Goal: Task Accomplishment & Management: Manage account settings

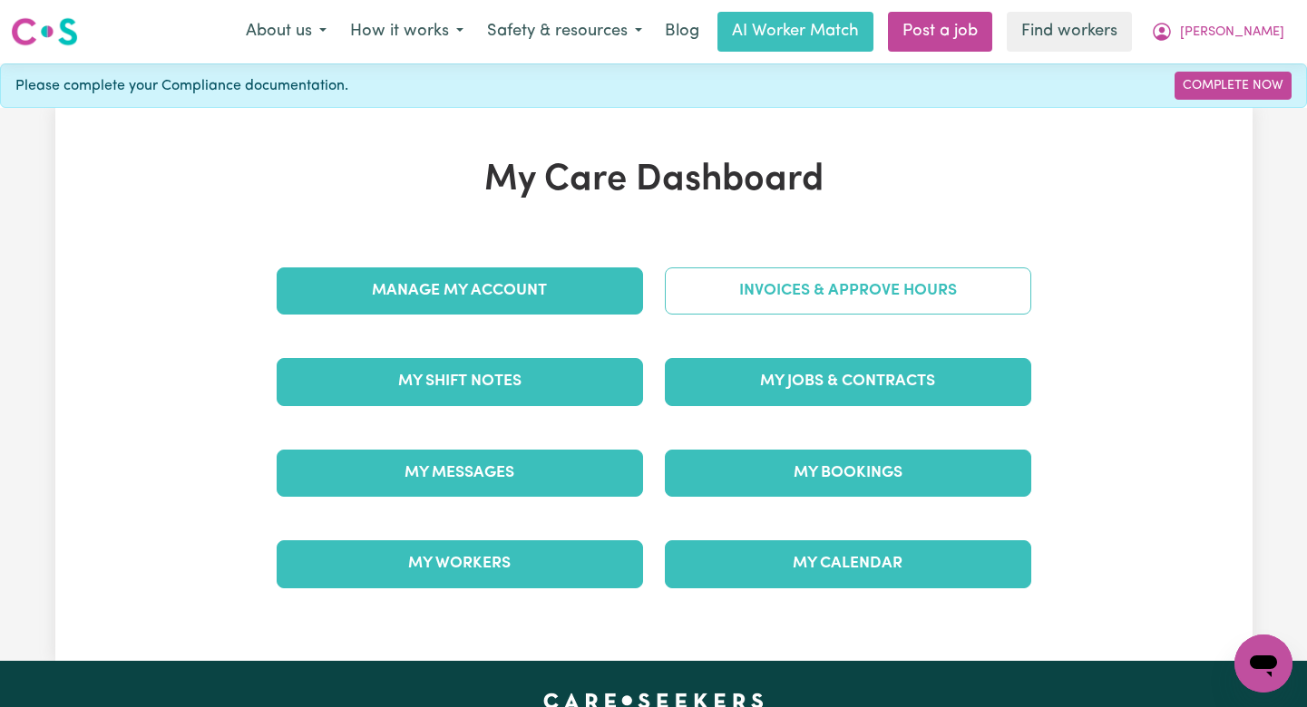
click at [767, 276] on link "Invoices & Approve Hours" at bounding box center [848, 290] width 366 height 47
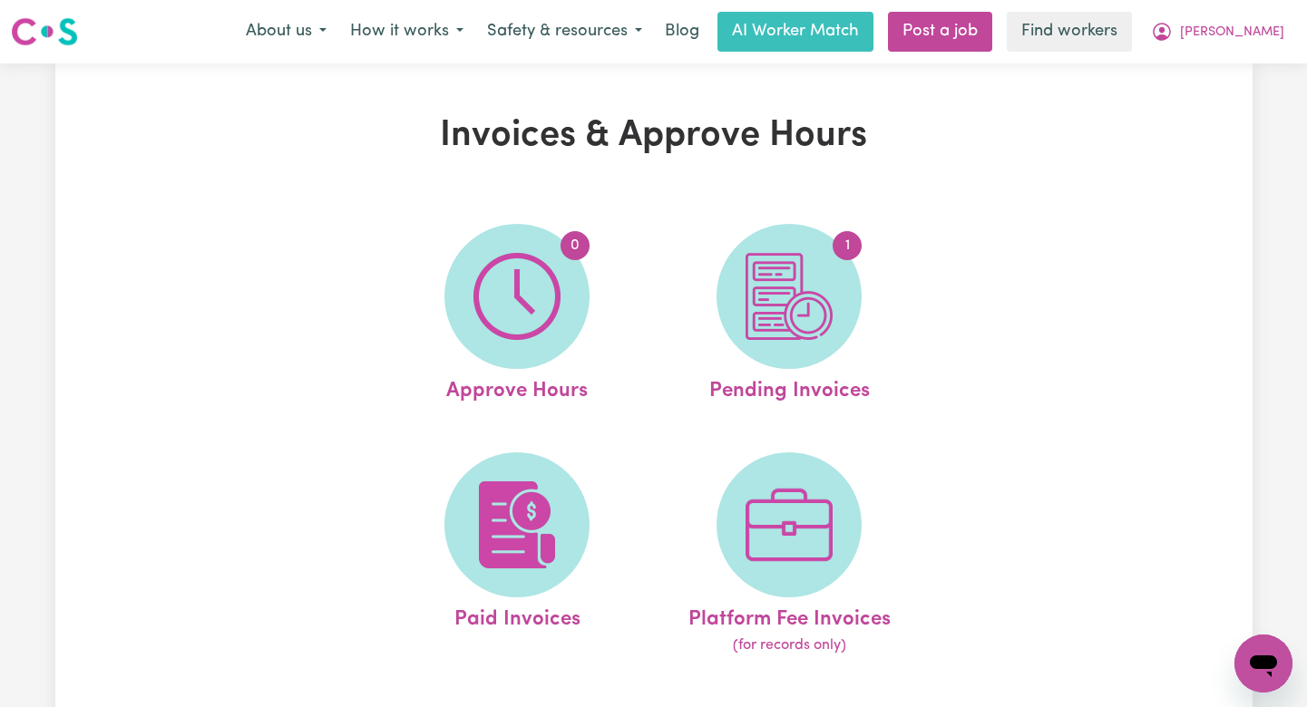
click at [767, 276] on img at bounding box center [788, 296] width 87 height 87
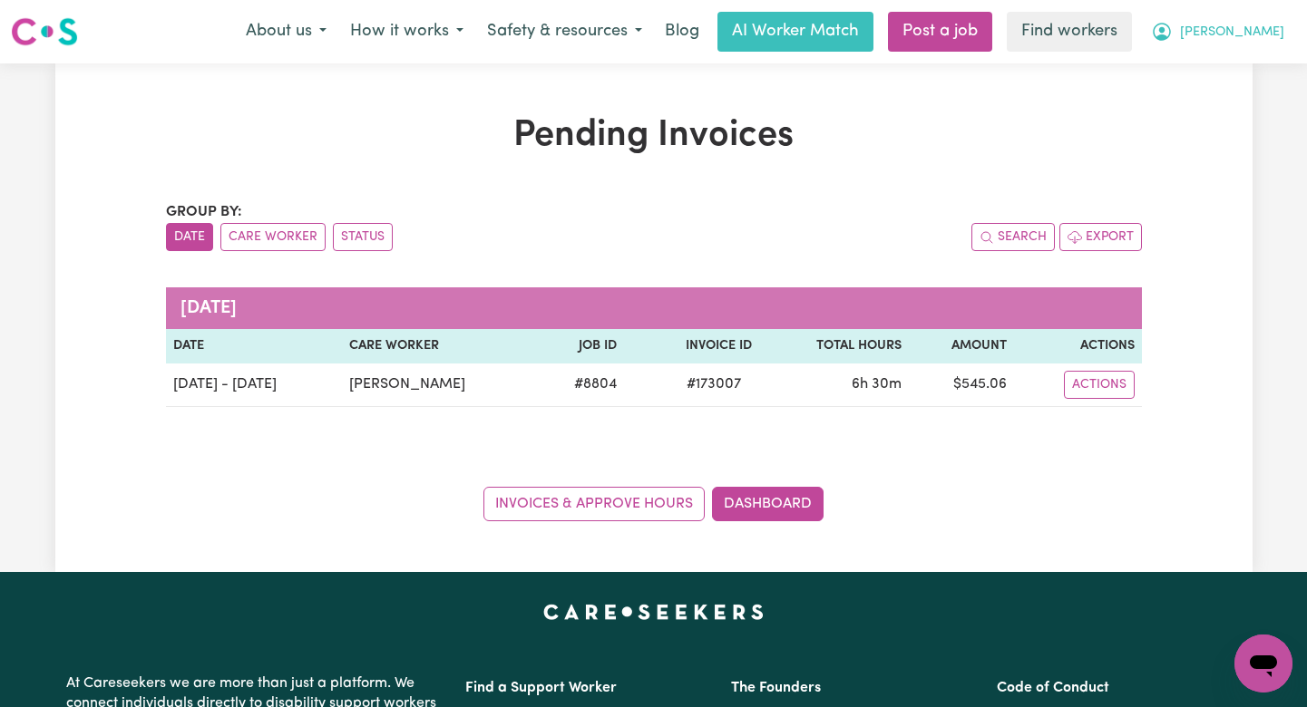
click at [1171, 24] on icon "My Account" at bounding box center [1161, 32] width 18 height 18
click at [1232, 94] on link "Logout" at bounding box center [1222, 104] width 143 height 34
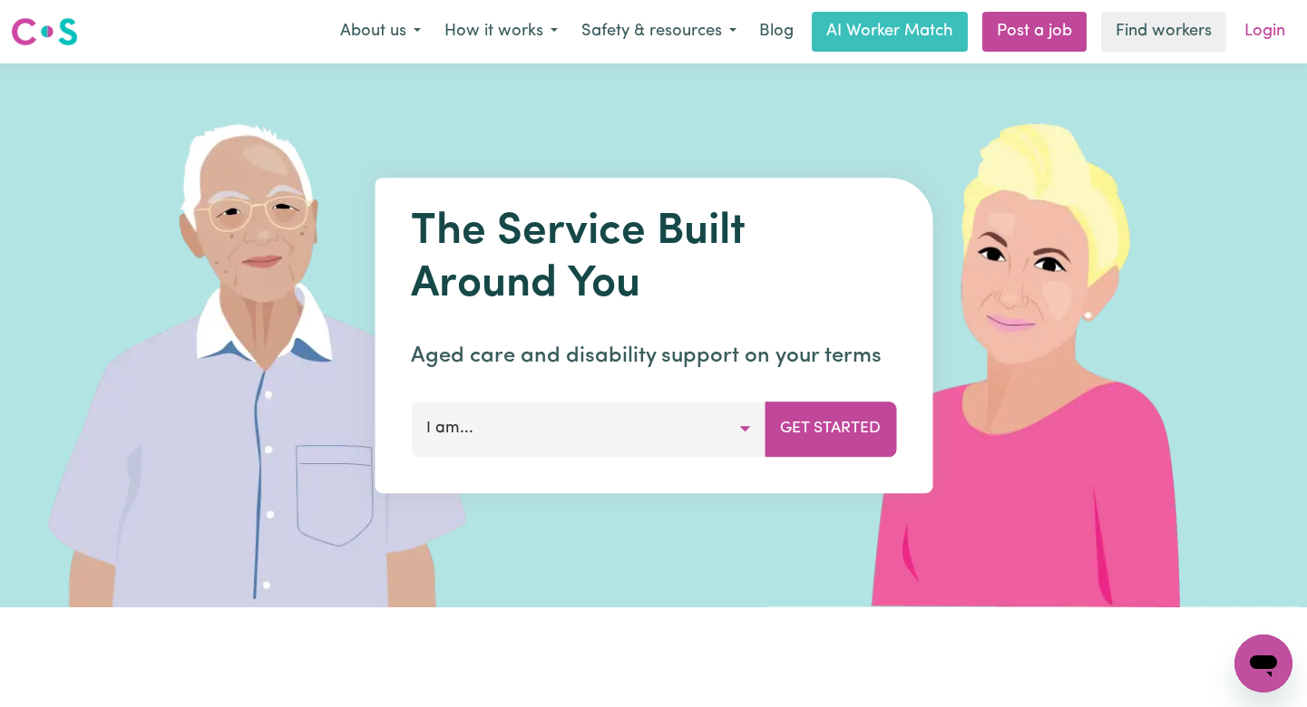
click at [1271, 37] on link "Login" at bounding box center [1264, 32] width 63 height 40
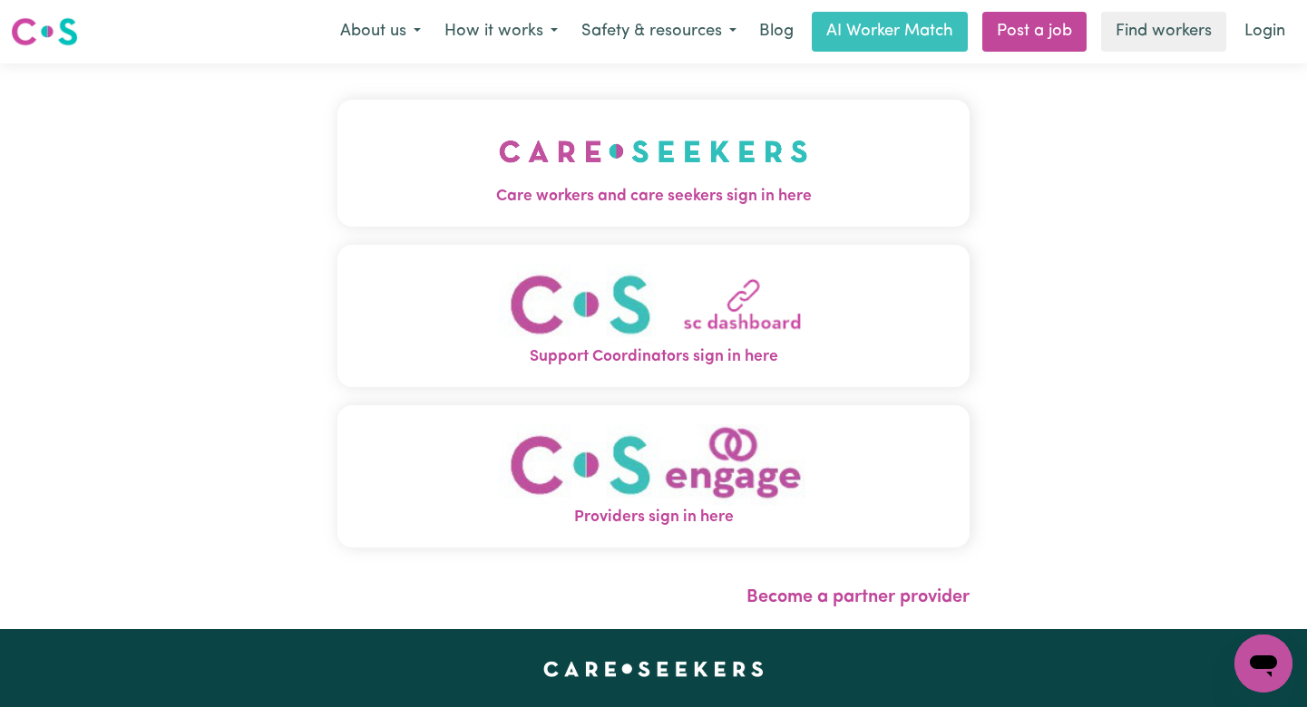
click at [720, 198] on span "Care workers and care seekers sign in here" at bounding box center [653, 197] width 632 height 24
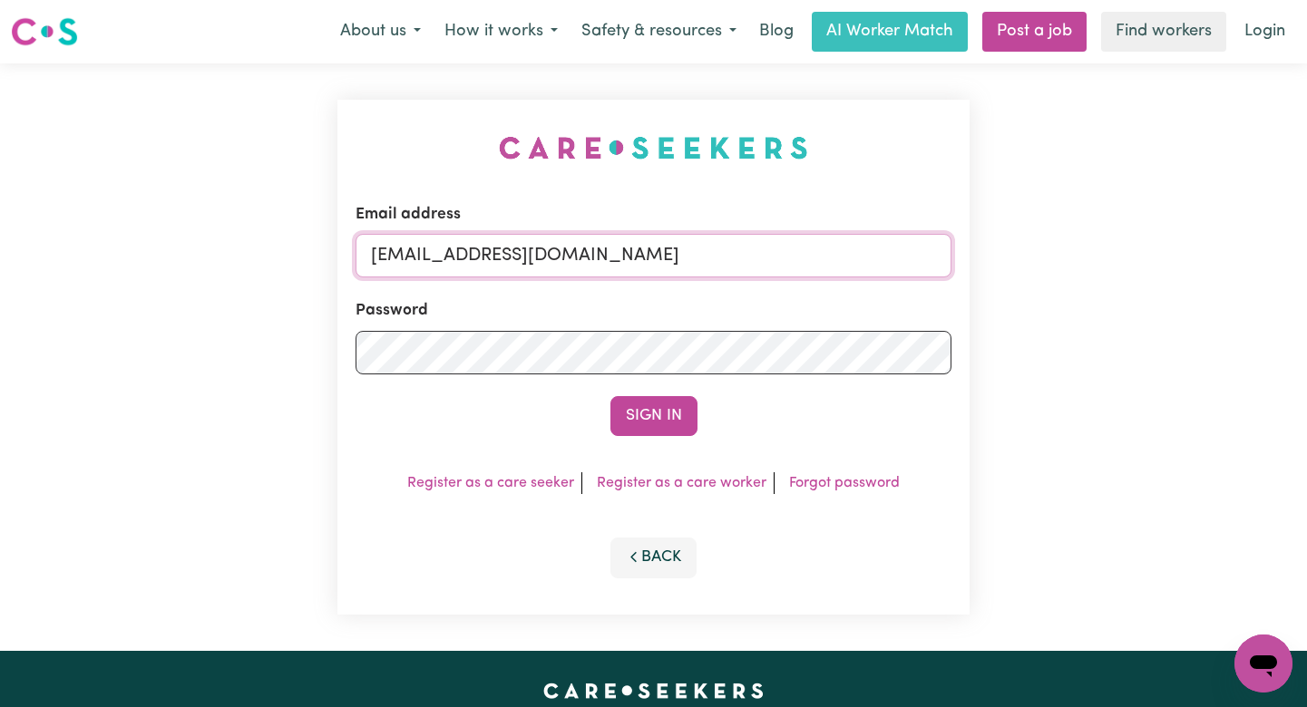
drag, startPoint x: 811, startPoint y: 255, endPoint x: 462, endPoint y: 254, distance: 350.0
click at [462, 254] on input "[EMAIL_ADDRESS][DOMAIN_NAME]" at bounding box center [653, 256] width 596 height 44
paste input "ogerOKellKNC"
type input "[EMAIL_ADDRESS][DOMAIN_NAME]"
click at [610, 396] on button "Sign In" at bounding box center [653, 416] width 87 height 40
